Goal: Obtain resource: Obtain resource

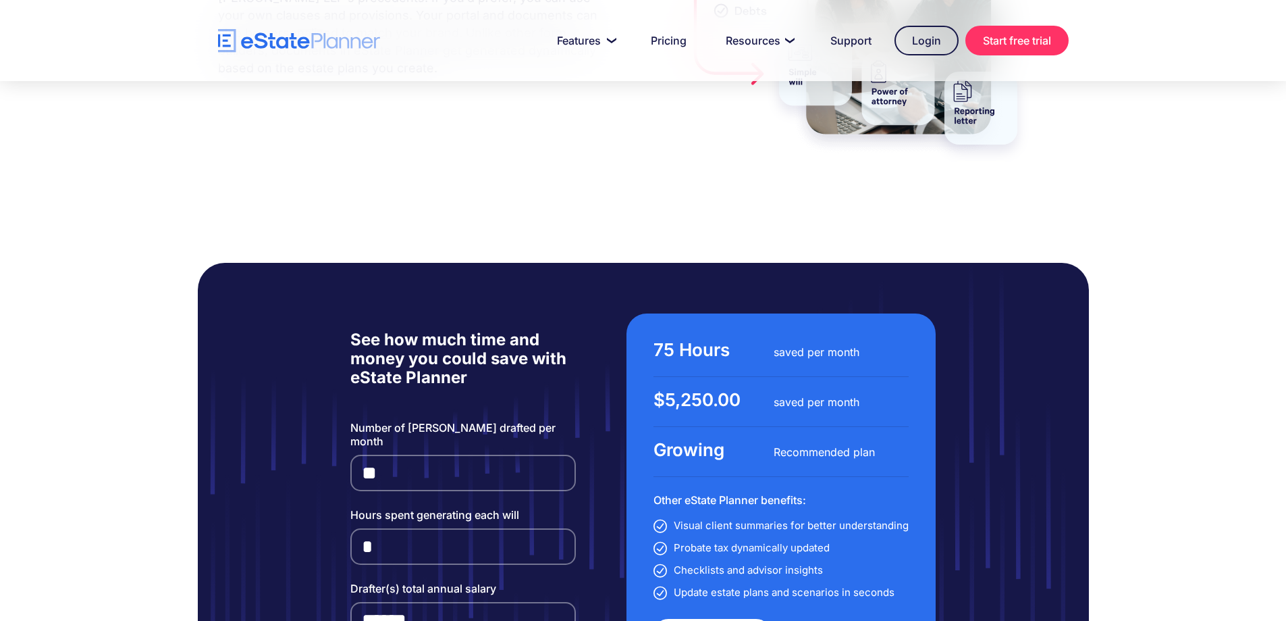
scroll to position [3106, 0]
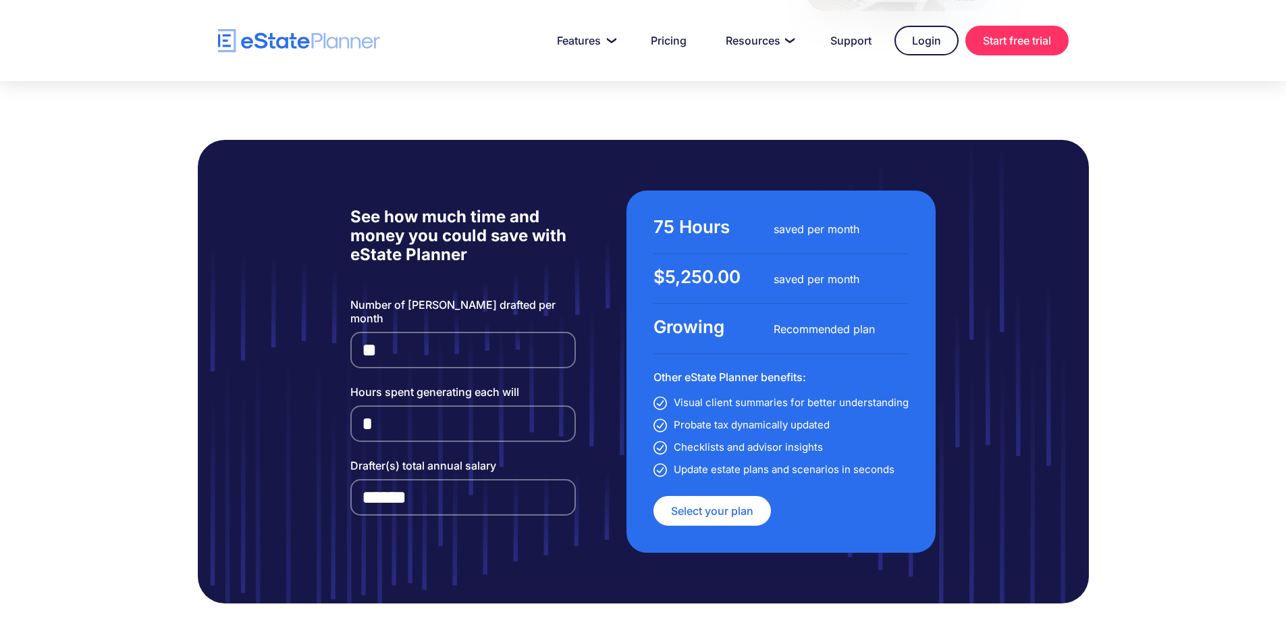
drag, startPoint x: 567, startPoint y: 303, endPoint x: 475, endPoint y: 274, distance: 95.7
click at [566, 302] on form "Number of wills drafted per month ** Hours spent generating each will * Drafter…" at bounding box center [463, 406] width 226 height 217
click at [475, 332] on input "**" at bounding box center [463, 350] width 226 height 36
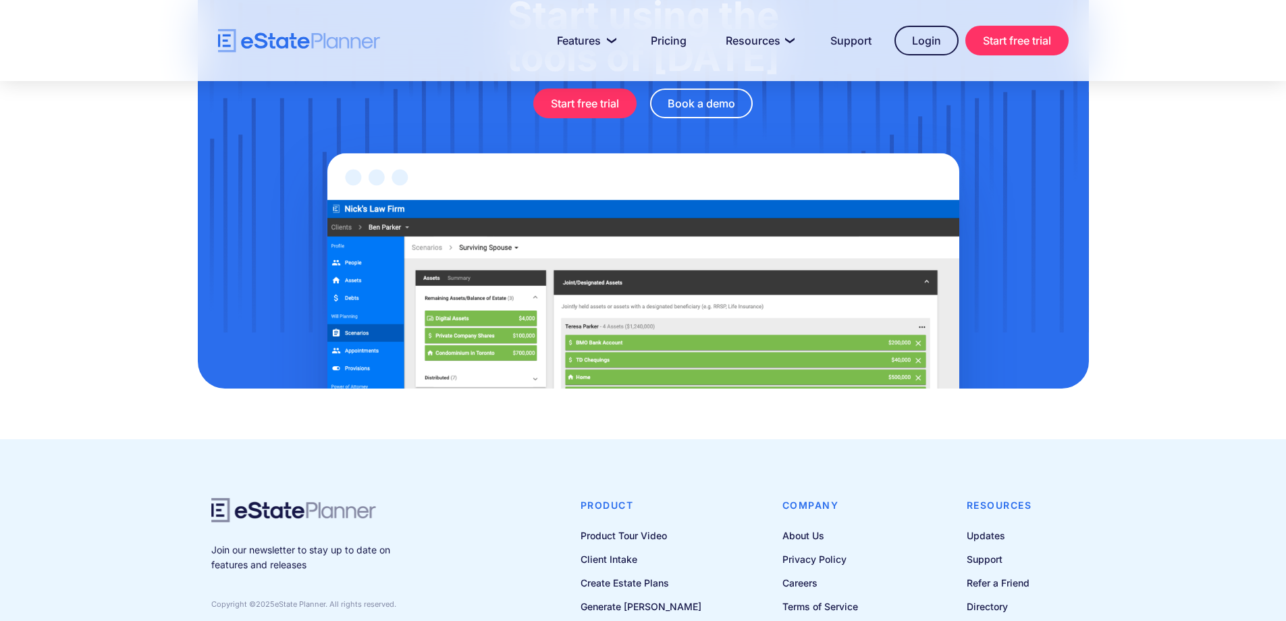
scroll to position [4422, 0]
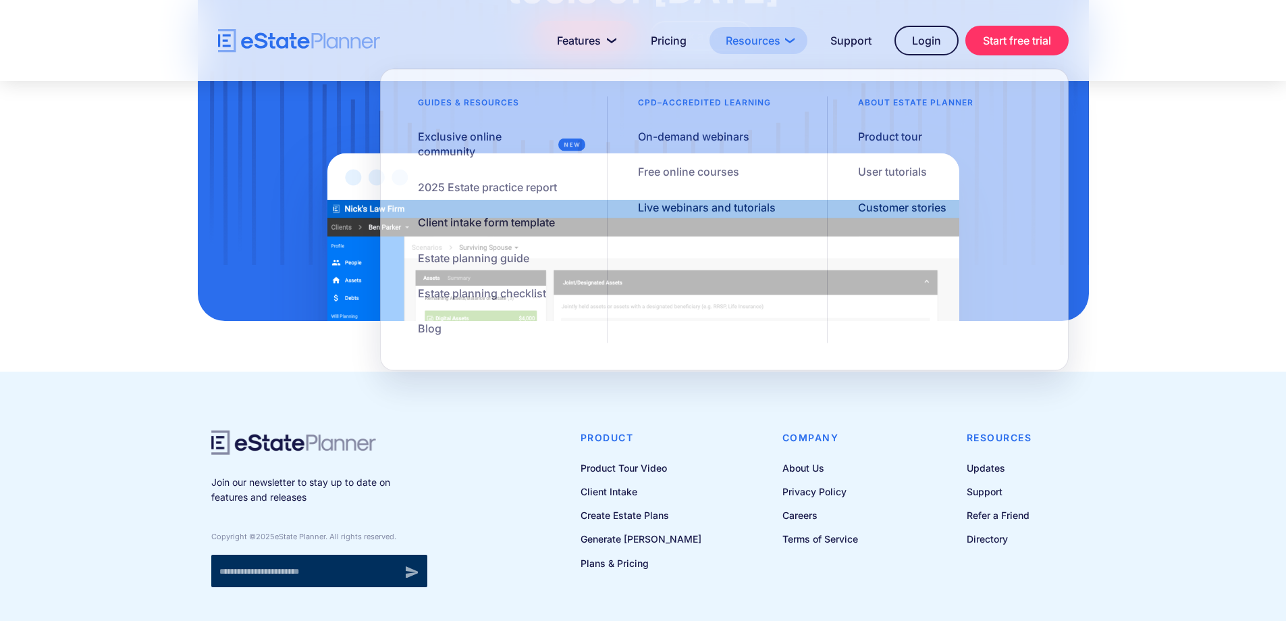
type input "*"
click at [751, 47] on link "Resources" at bounding box center [759, 40] width 98 height 27
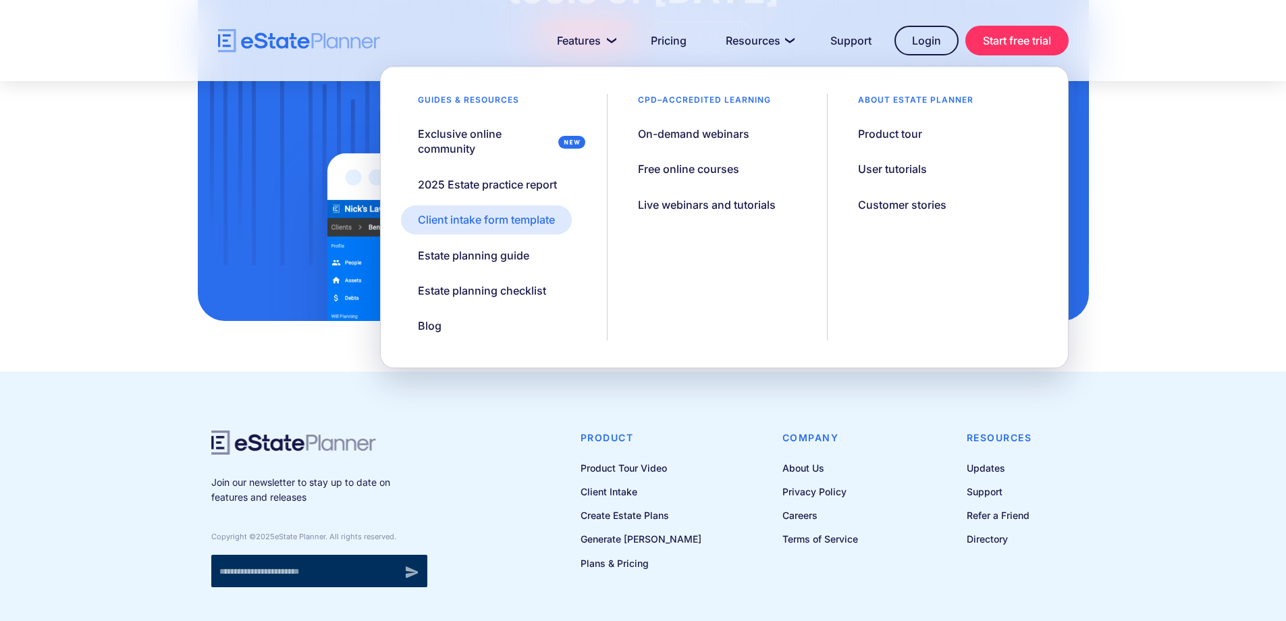
click at [452, 217] on div "Client intake form template" at bounding box center [486, 219] width 137 height 15
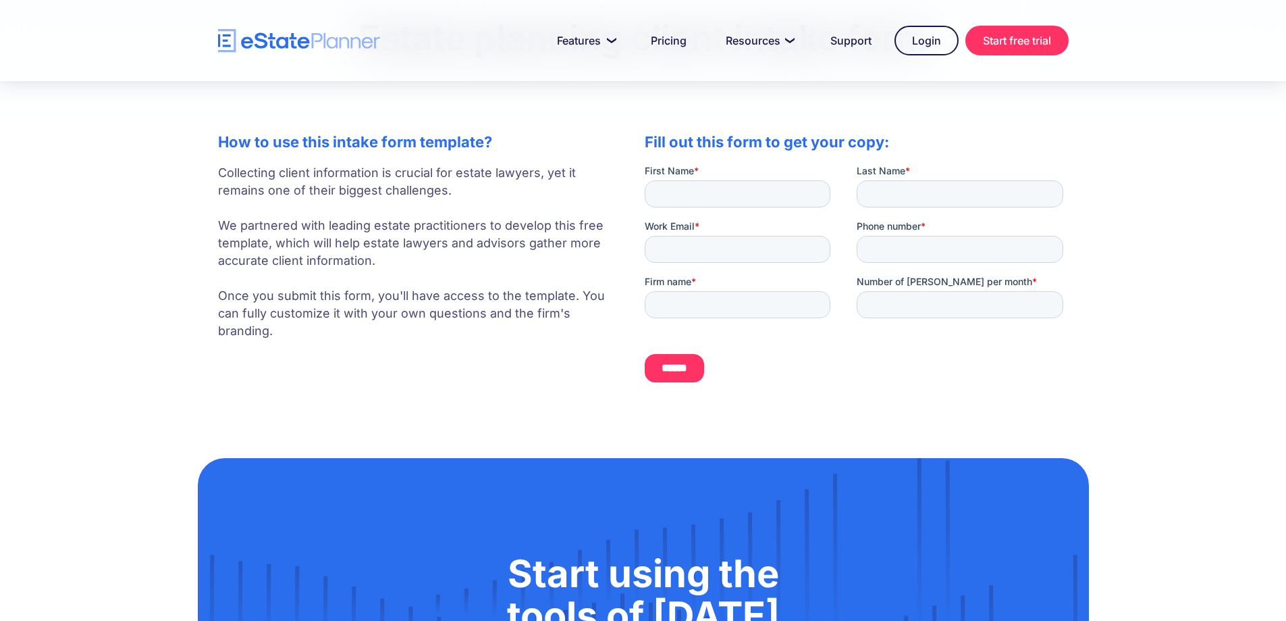
scroll to position [135, 0]
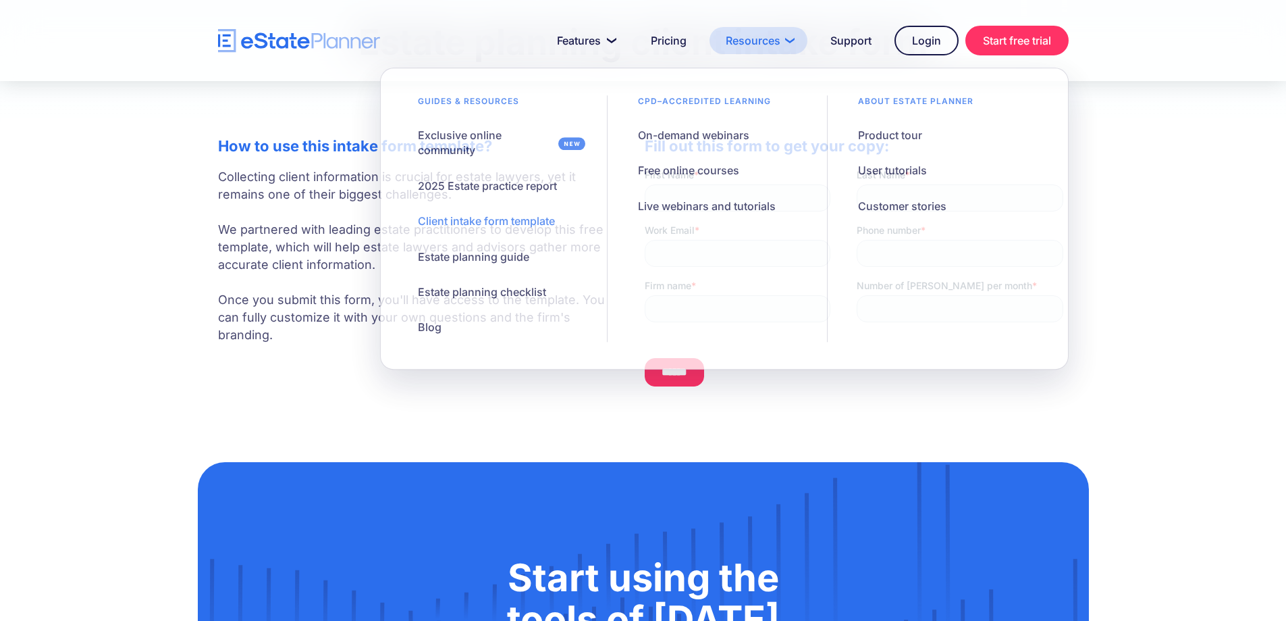
click at [742, 41] on link "Resources" at bounding box center [759, 40] width 98 height 27
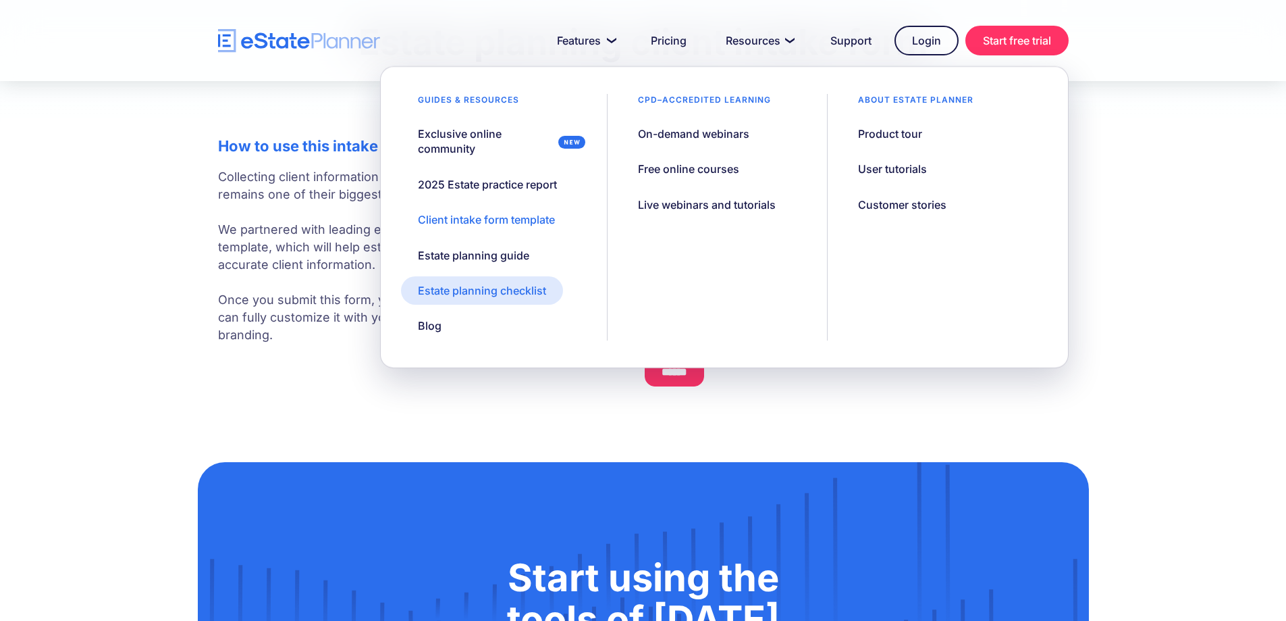
click at [517, 288] on div "Estate planning checklist" at bounding box center [482, 290] width 128 height 15
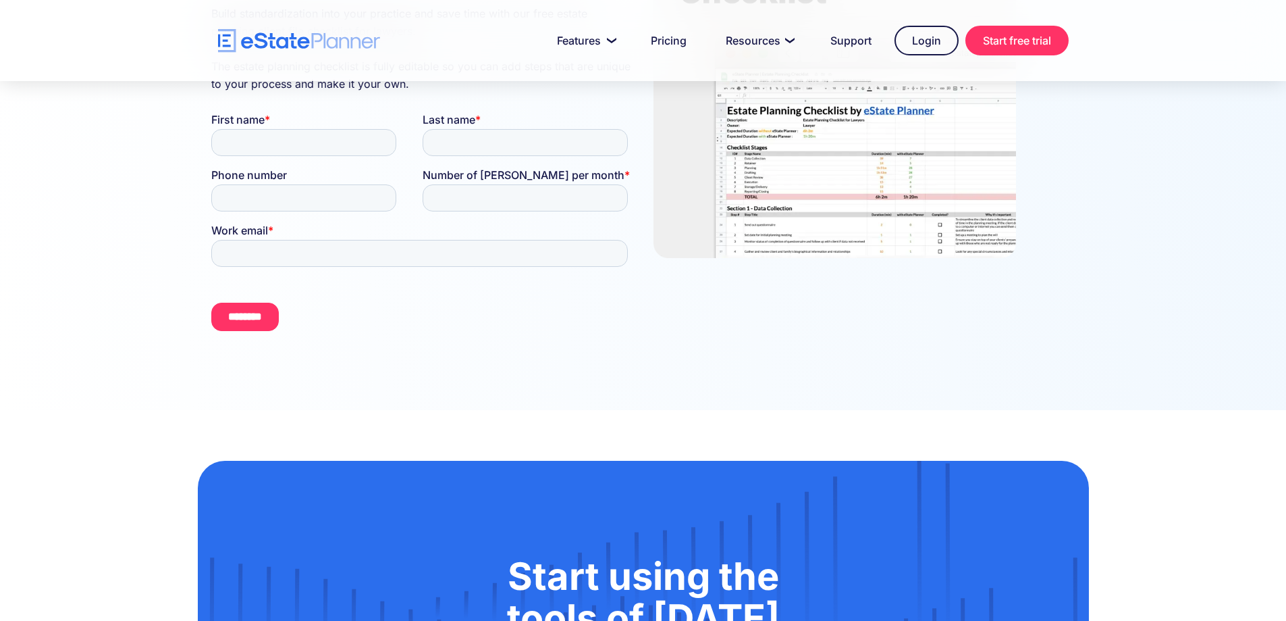
scroll to position [135, 0]
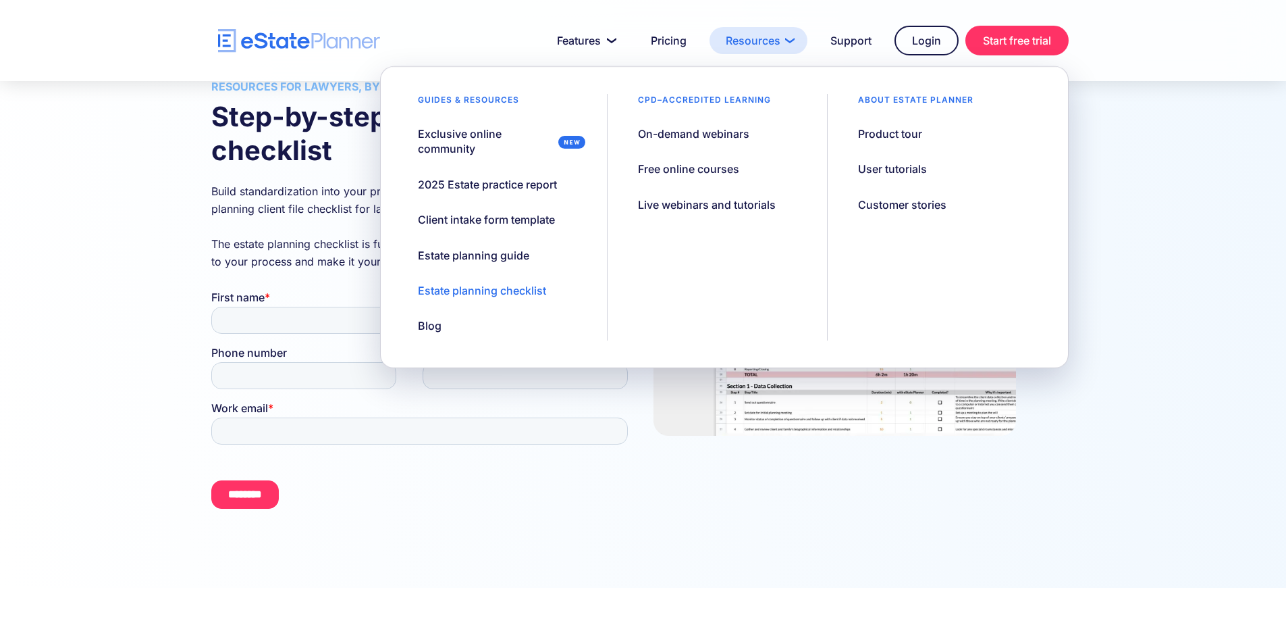
click at [773, 33] on link "Resources" at bounding box center [759, 40] width 98 height 27
click at [484, 142] on div "Exclusive online community" at bounding box center [485, 141] width 135 height 30
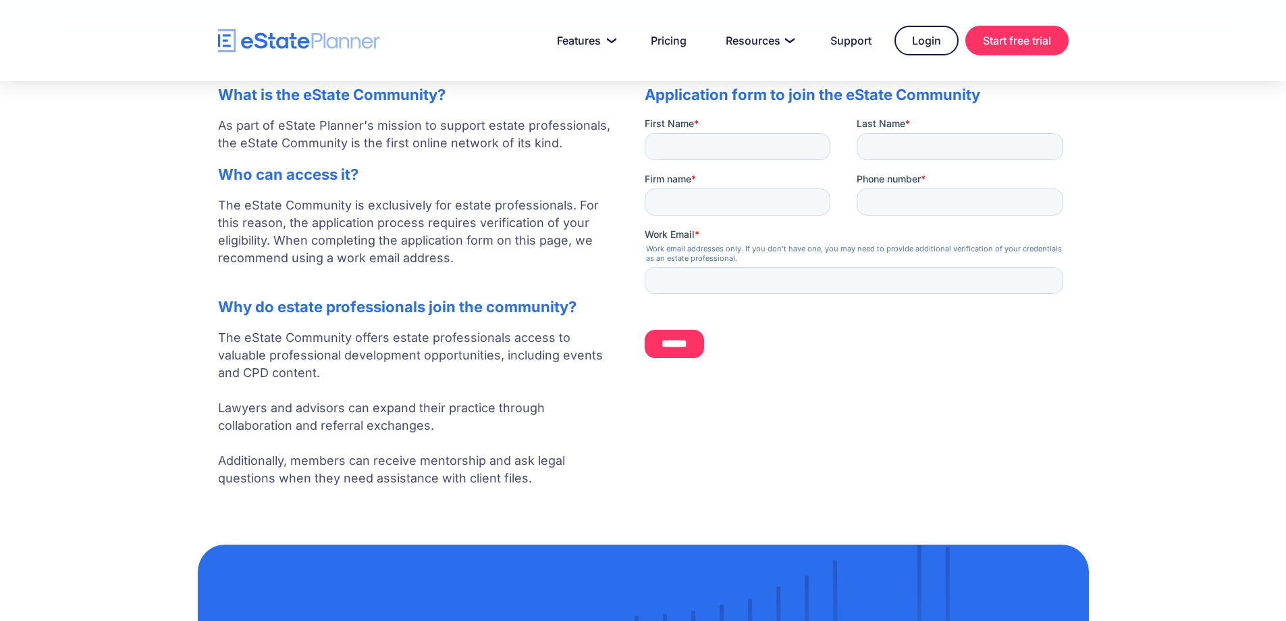
scroll to position [338, 0]
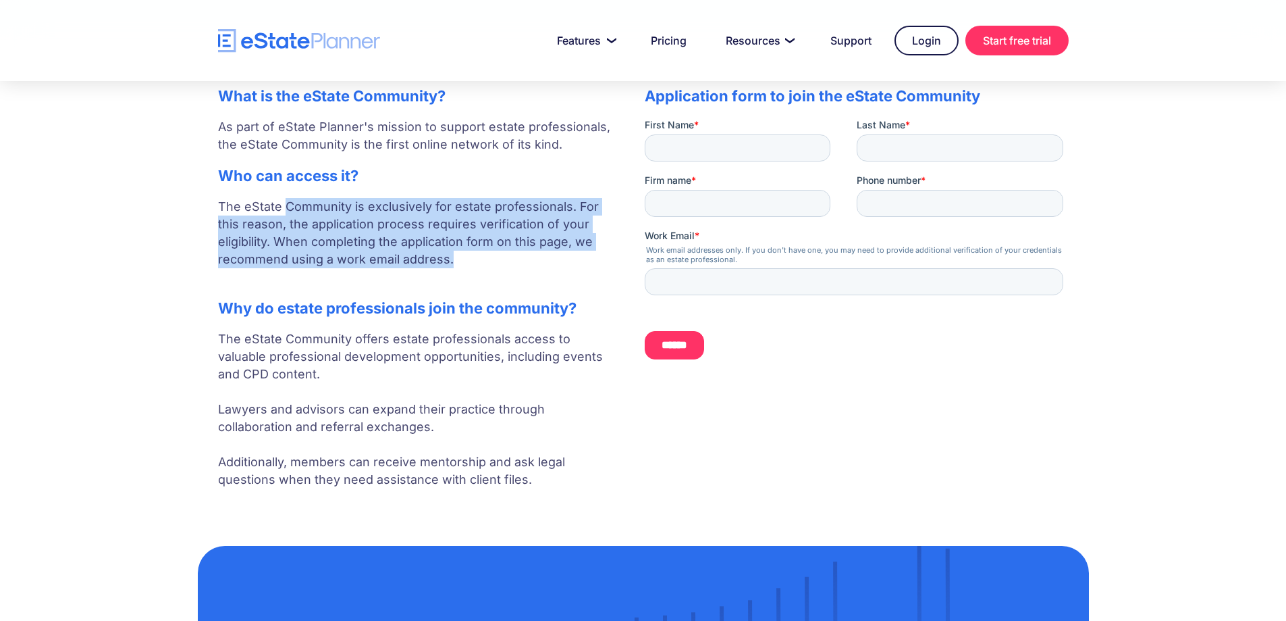
drag, startPoint x: 283, startPoint y: 206, endPoint x: 404, endPoint y: 257, distance: 131.3
click at [404, 257] on p "The eState Community is exclusively for estate professionals. For this reason, …" at bounding box center [418, 242] width 400 height 88
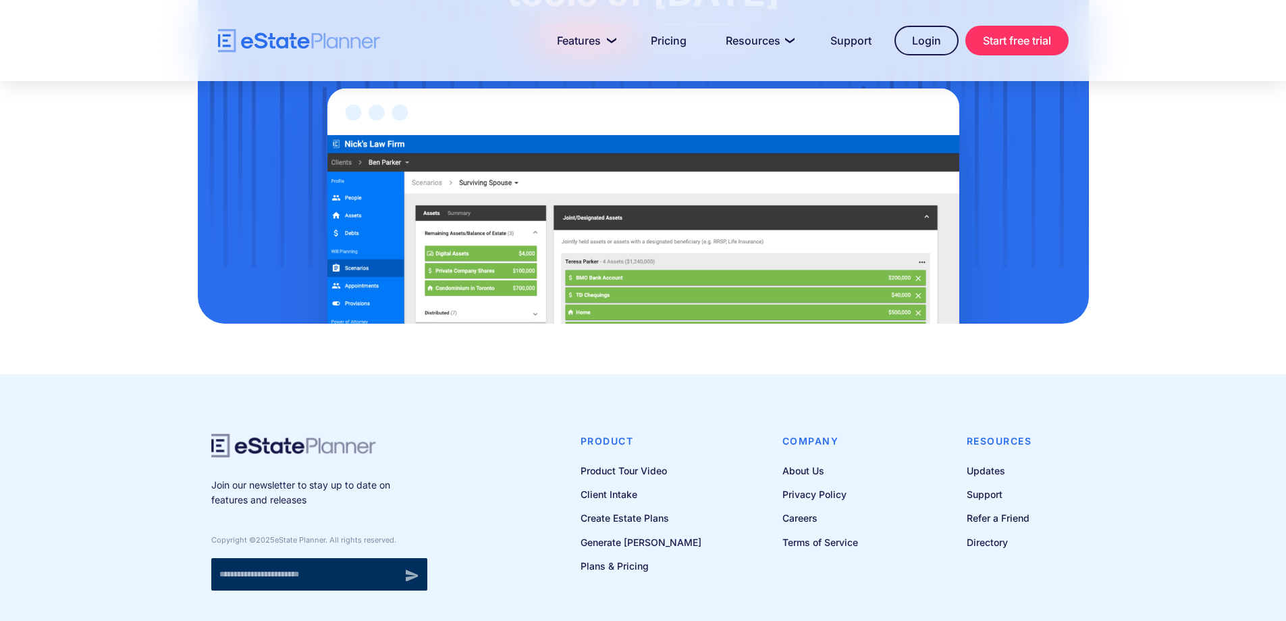
scroll to position [1110, 0]
